Goal: Task Accomplishment & Management: Complete application form

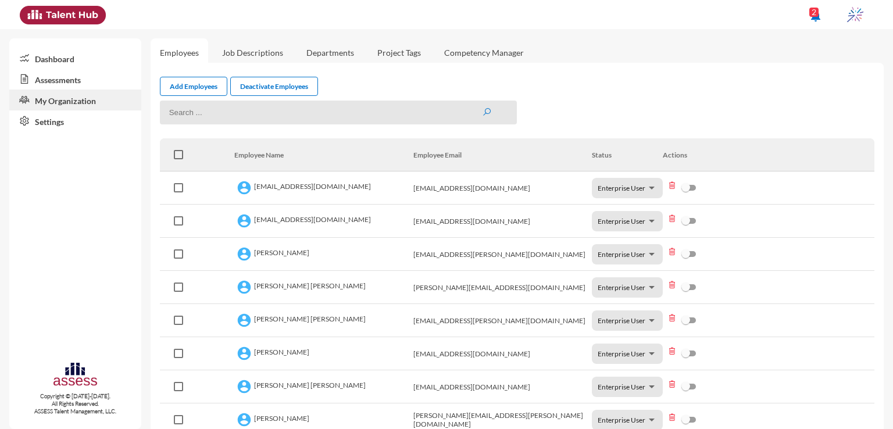
click at [60, 78] on link "Assessments" at bounding box center [75, 79] width 132 height 21
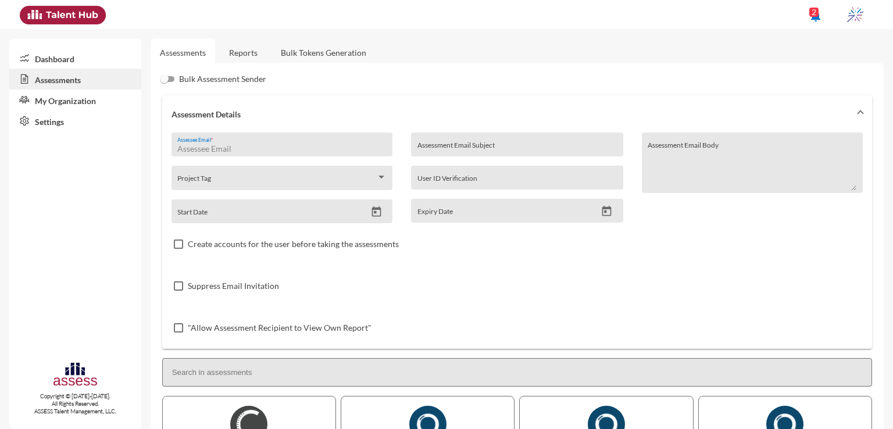
click at [245, 144] on input "Assessee Email *" at bounding box center [281, 148] width 209 height 9
paste input "[EMAIL_ADDRESS][DOMAIN_NAME]"
type input "[EMAIL_ADDRESS][DOMAIN_NAME]"
click at [584, 149] on input "Assessment Email Subject" at bounding box center [516, 148] width 199 height 9
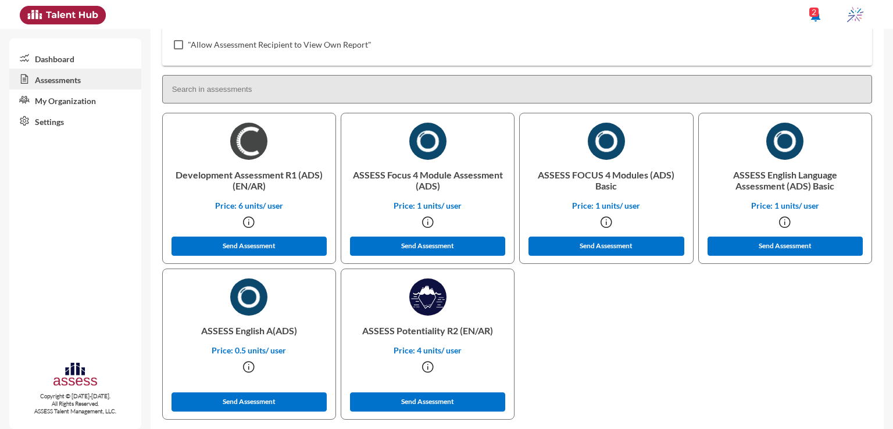
scroll to position [284, 0]
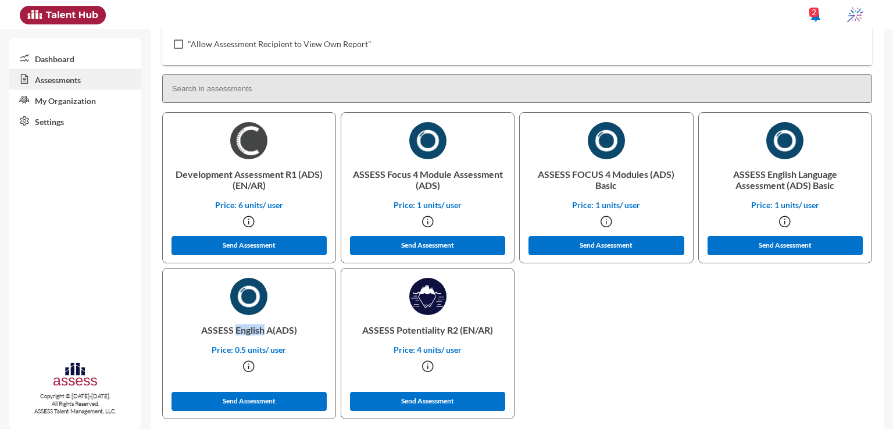
drag, startPoint x: 234, startPoint y: 330, endPoint x: 265, endPoint y: 335, distance: 31.8
click at [265, 335] on p "ASSESS English A(ADS)" at bounding box center [249, 330] width 154 height 30
copy p "English"
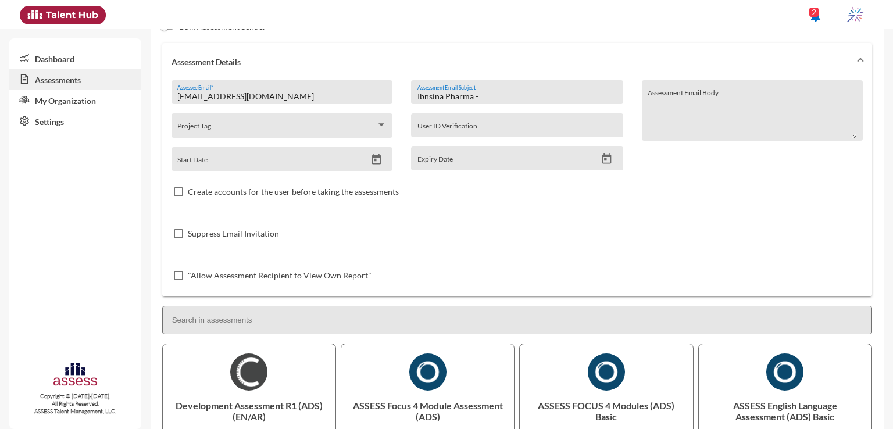
scroll to position [53, 0]
click at [599, 92] on input "Ibnsina Pharma -" at bounding box center [516, 95] width 199 height 9
paste input "English"
click at [529, 93] on input "Ibnsina Pharma - English Assessmnet" at bounding box center [516, 95] width 199 height 9
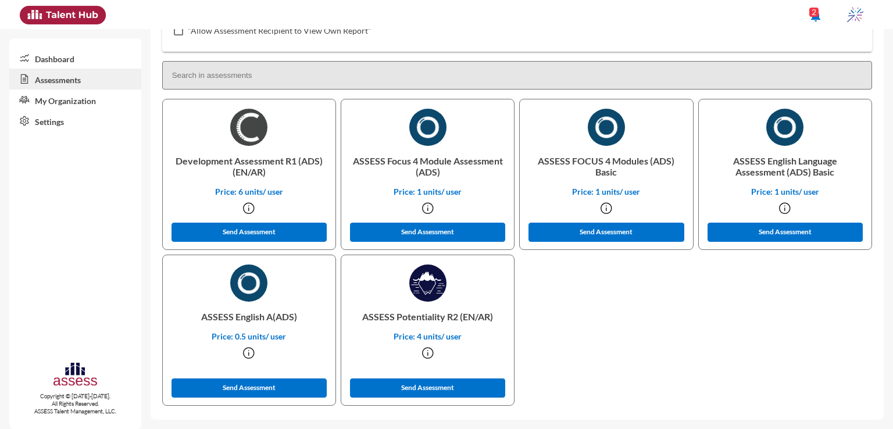
scroll to position [297, 0]
click at [298, 378] on button "Send Assessment" at bounding box center [249, 387] width 156 height 19
click at [195, 163] on p "Development Assessment R1 (ADS) (EN/AR)" at bounding box center [249, 166] width 154 height 41
copy p "Development"
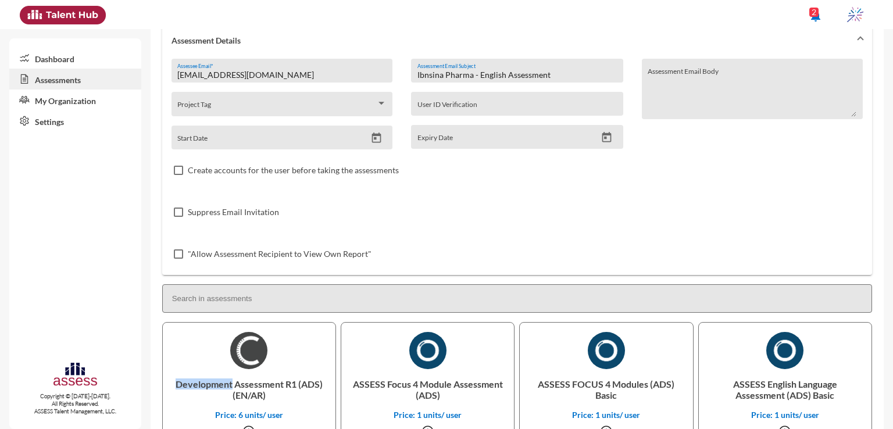
scroll to position [65, 0]
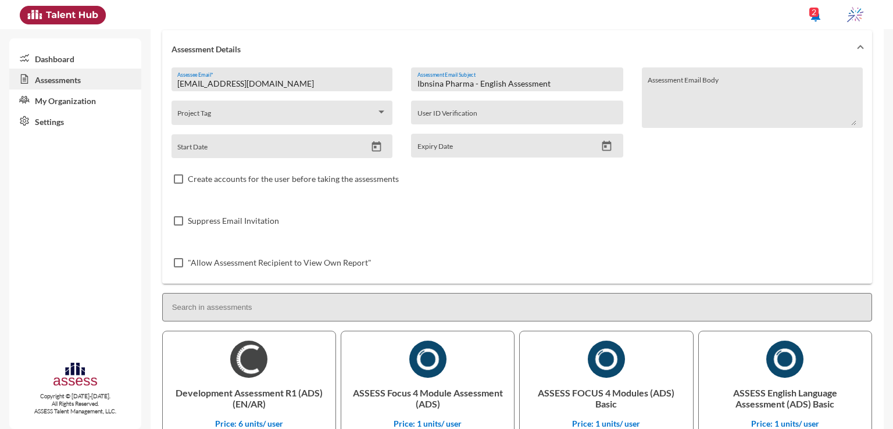
click at [491, 85] on input "Ibnsina Pharma - English Assessment" at bounding box center [516, 83] width 199 height 9
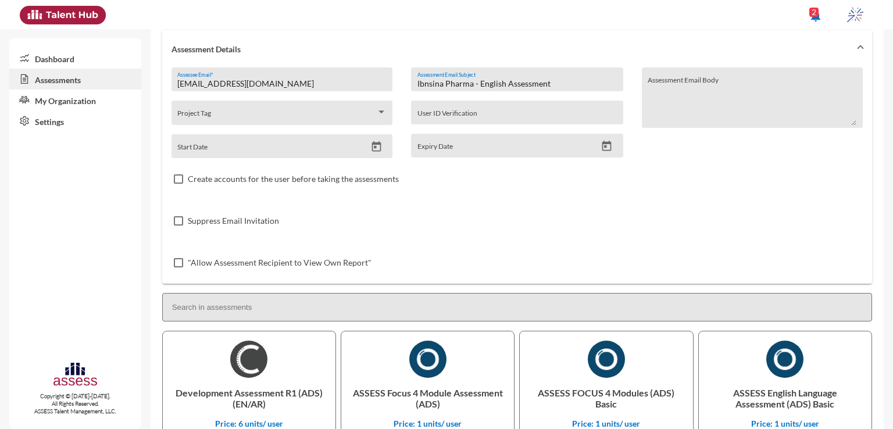
click at [491, 85] on input "Ibnsina Pharma - English Assessment" at bounding box center [516, 83] width 199 height 9
paste input "Development"
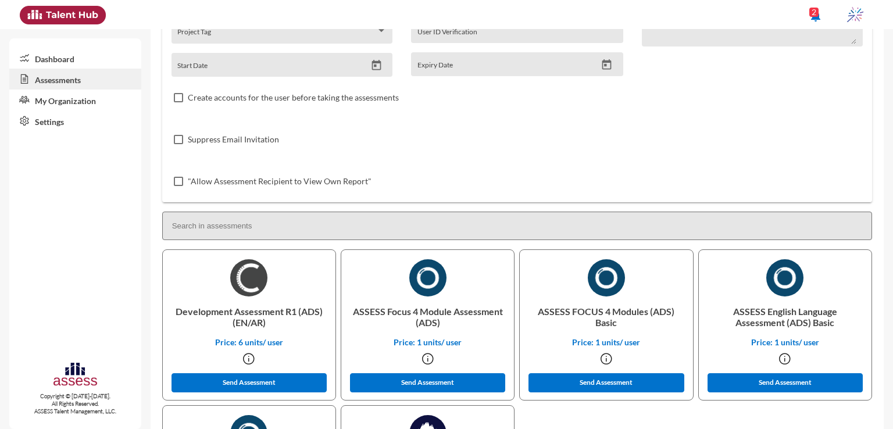
scroll to position [149, 0]
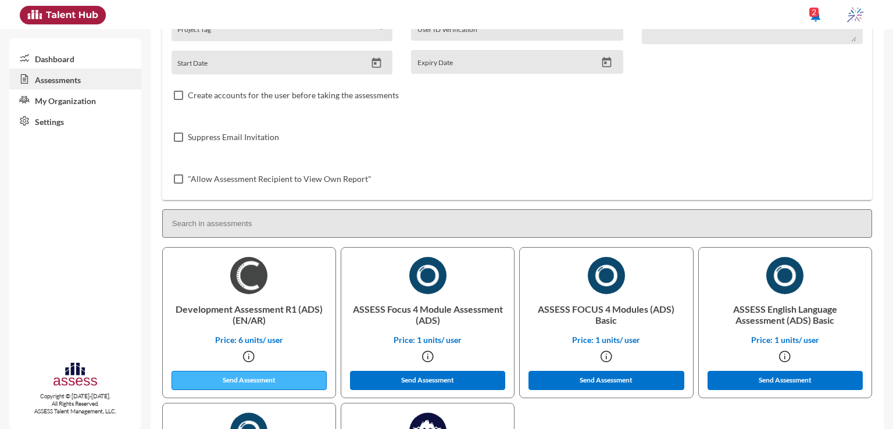
click at [217, 380] on button "Send Assessment" at bounding box center [249, 380] width 156 height 19
click at [398, 316] on p "ASSESS Focus 4 Module Assessment (ADS)" at bounding box center [427, 314] width 154 height 41
click at [397, 311] on p "ASSESS Focus 4 Module Assessment (ADS)" at bounding box center [427, 314] width 154 height 41
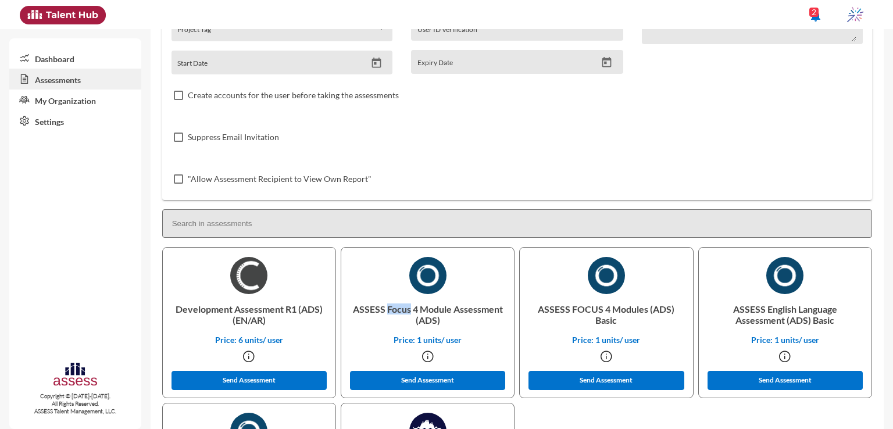
copy p "Focus"
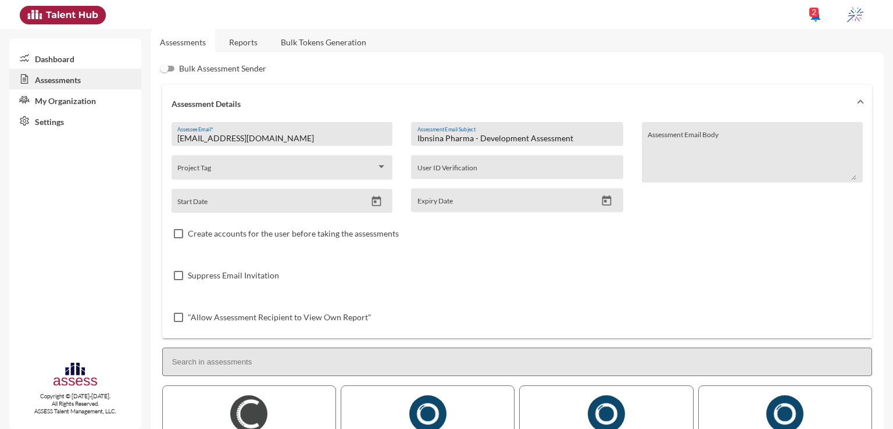
scroll to position [3, 0]
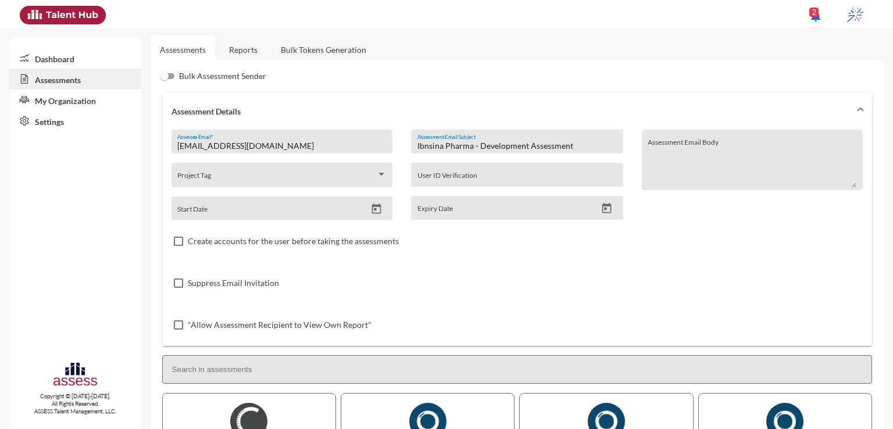
click at [496, 147] on input "Ibnsina Pharma - Development Assessment" at bounding box center [516, 145] width 199 height 9
paste input "Focus"
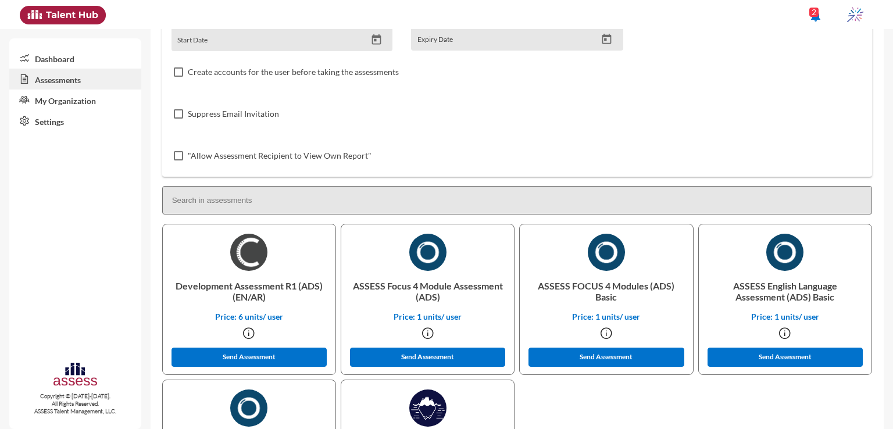
scroll to position [180, 0]
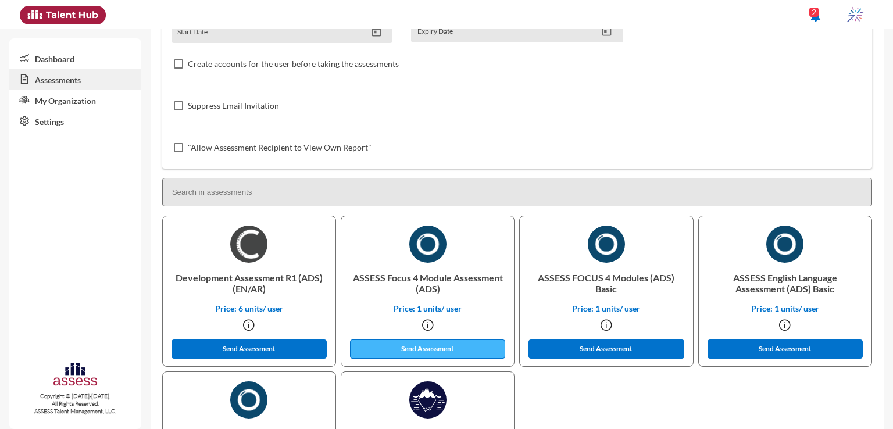
click at [492, 351] on button "Send Assessment" at bounding box center [428, 348] width 156 height 19
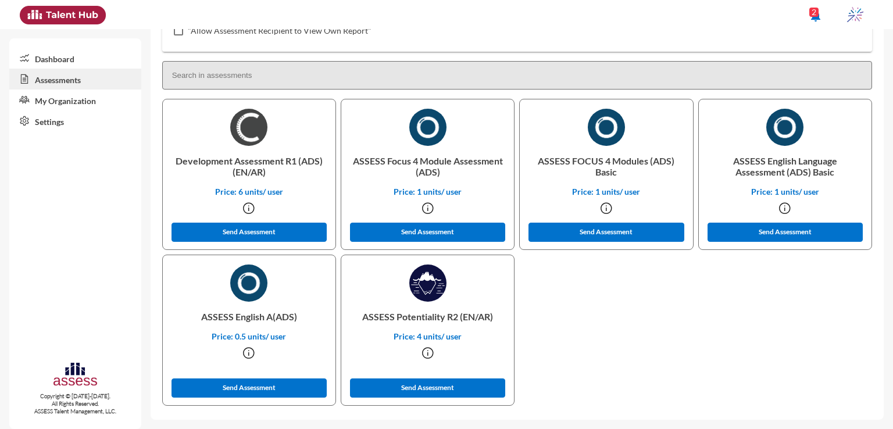
scroll to position [298, 0]
click at [423, 313] on p "ASSESS Potentiality R2 (EN/AR)" at bounding box center [427, 317] width 154 height 30
copy p "Potentiality"
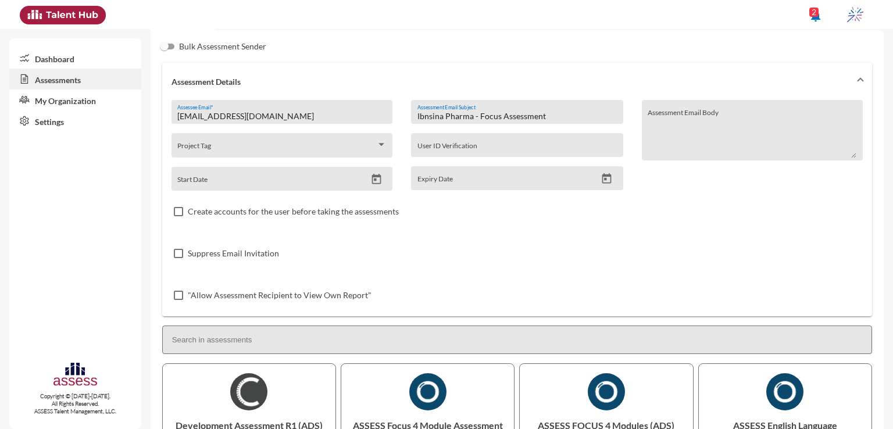
scroll to position [0, 0]
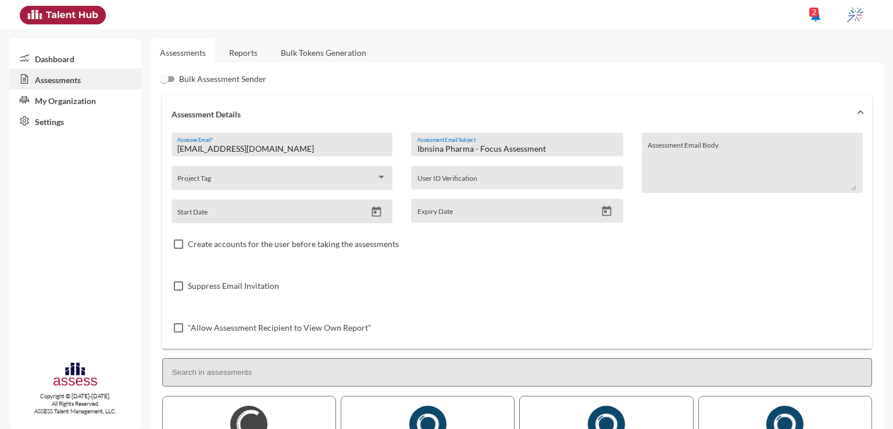
click at [485, 146] on input "Ibnsina Pharma - Focus Assessment" at bounding box center [516, 148] width 199 height 9
paste input "Potentiality"
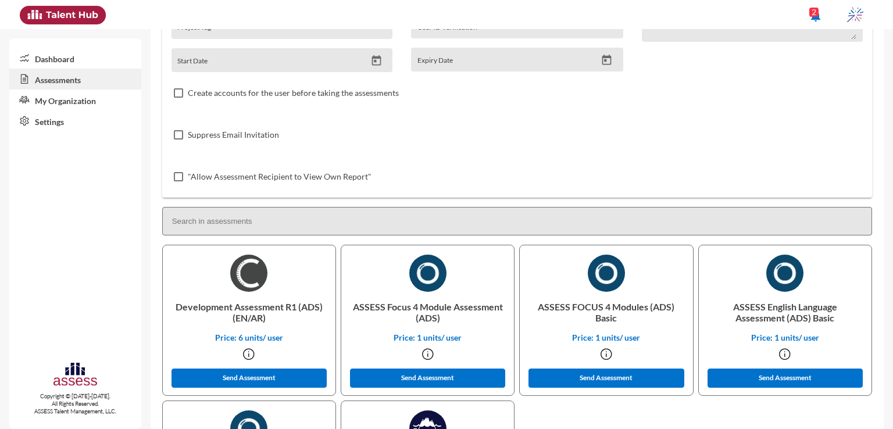
scroll to position [298, 0]
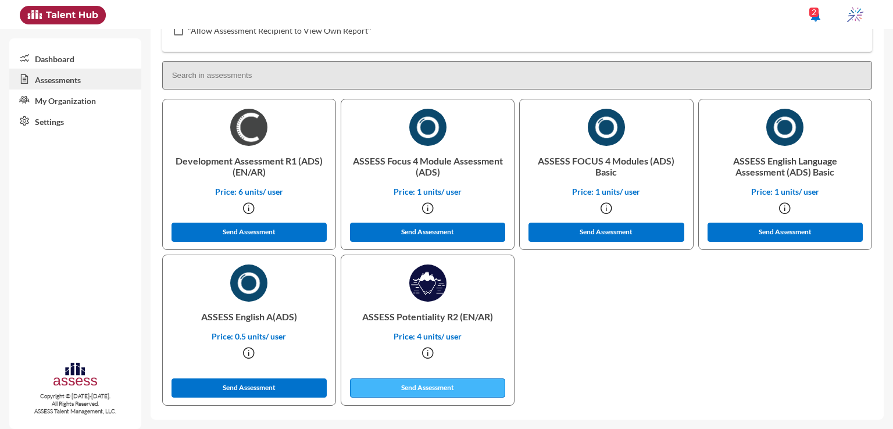
type input "Ibnsina Pharma - Potentiality Assessment"
click at [438, 391] on button "Send Assessment" at bounding box center [428, 387] width 156 height 19
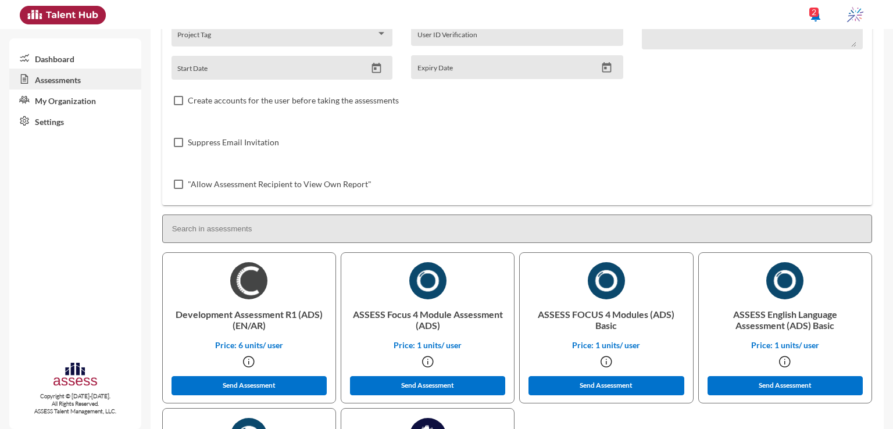
scroll to position [0, 0]
